Goal: Task Accomplishment & Management: Use online tool/utility

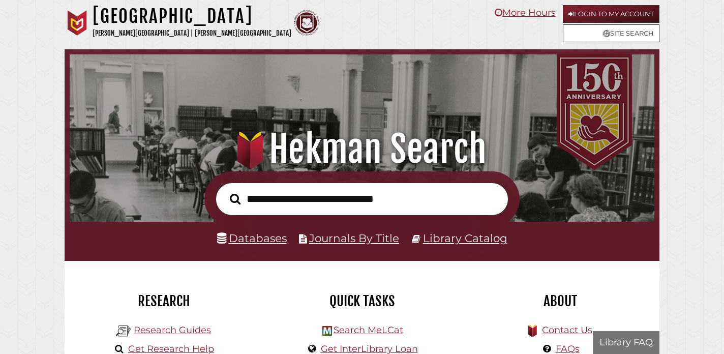
scroll to position [193, 580]
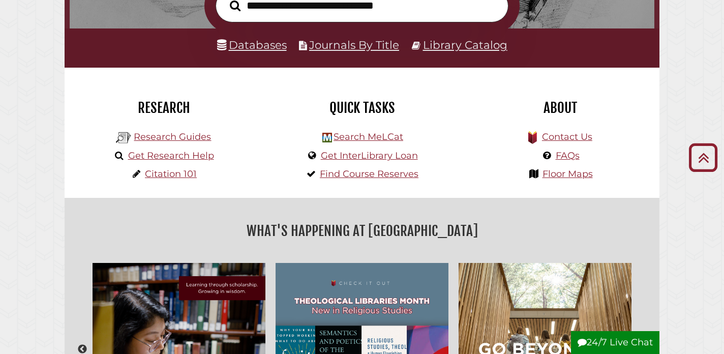
scroll to position [194, 0]
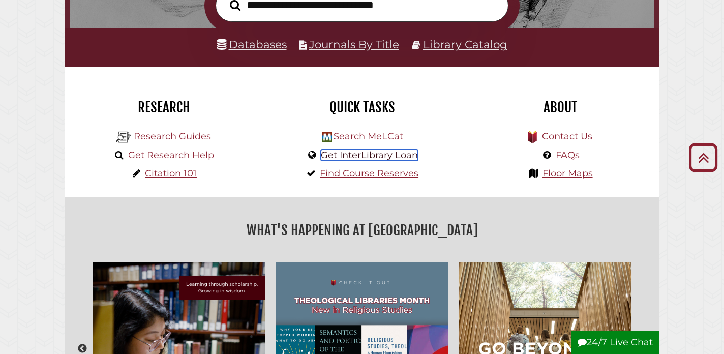
click at [391, 156] on link "Get InterLibrary Loan" at bounding box center [369, 154] width 97 height 11
